Goal: Find specific page/section: Find specific page/section

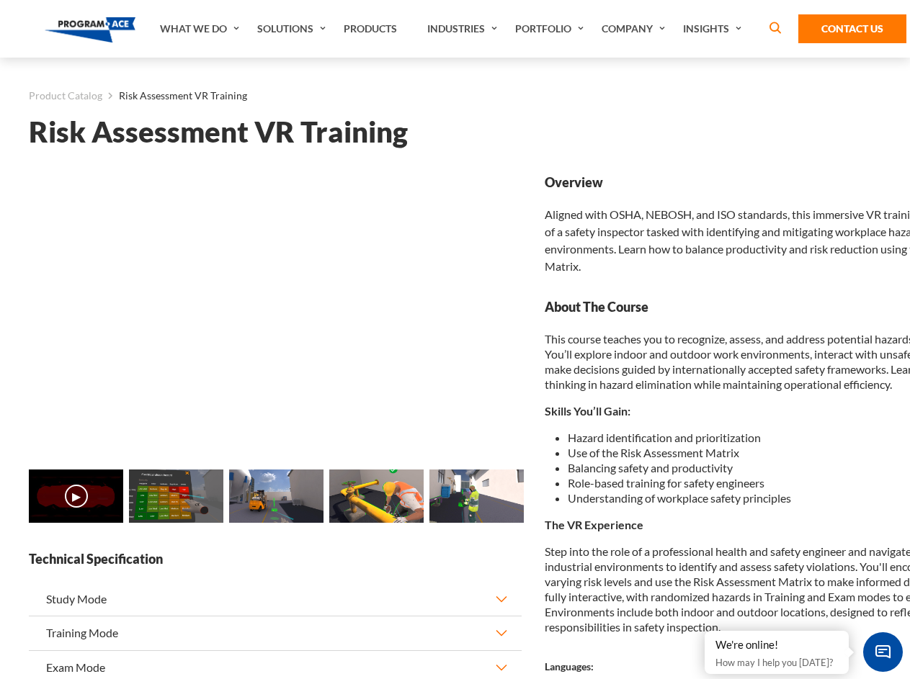
click at [293, 29] on link "Solutions" at bounding box center [293, 29] width 86 height 58
click at [0, 0] on div "AI & Computer Vision Solutions Computer Vision Quality Control AI tools for fas…" at bounding box center [0, 0] width 0 height 0
click at [0, 0] on div "AI & Computer Vision Solutions Virtual Training Solutions Virtual Tour Solution…" at bounding box center [0, 0] width 0 height 0
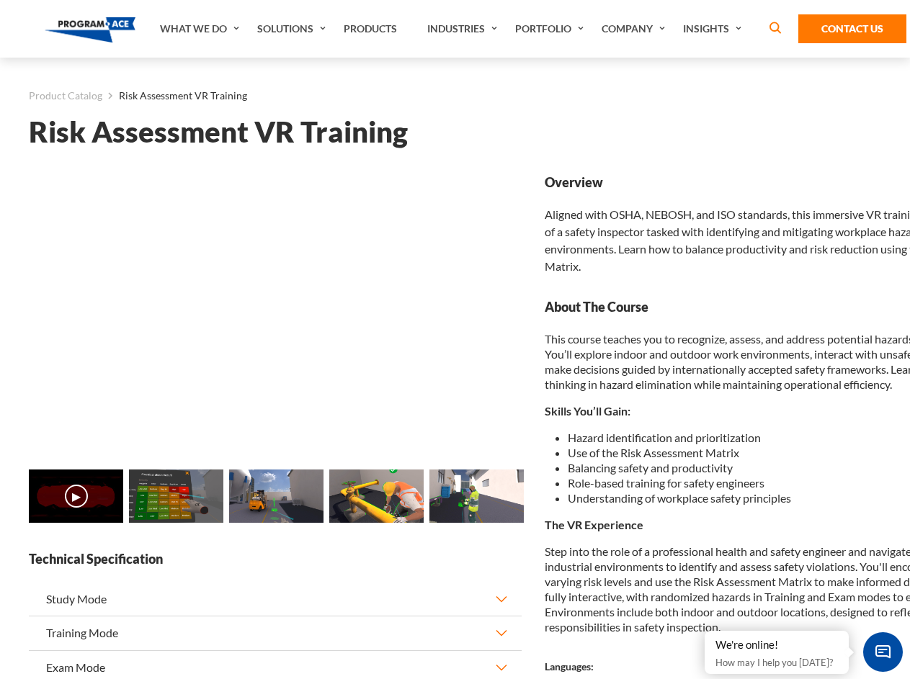
click at [0, 0] on div "AI & Computer Vision Solutions Virtual Training Solutions Virtual Tour Solution…" at bounding box center [0, 0] width 0 height 0
click at [0, 0] on div "AI & Computer Vision Solutions Computer Vision Quality Control AI tools for fas…" at bounding box center [0, 0] width 0 height 0
